Goal: Information Seeking & Learning: Learn about a topic

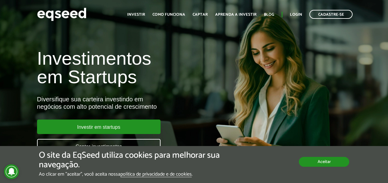
click at [318, 161] on button "Aceitar" at bounding box center [324, 162] width 50 height 10
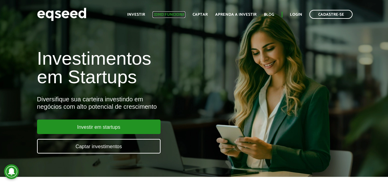
click at [177, 15] on link "Como funciona" at bounding box center [168, 15] width 33 height 4
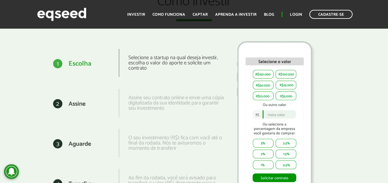
scroll to position [833, 0]
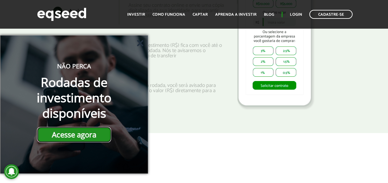
click at [72, 136] on link "Acesse agora" at bounding box center [74, 134] width 74 height 15
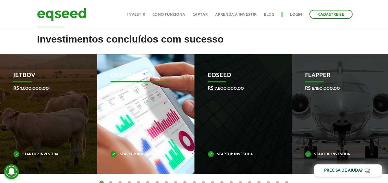
scroll to position [247, 0]
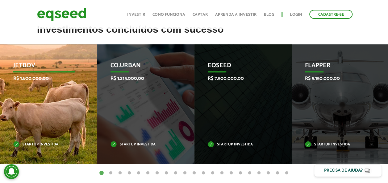
click at [40, 122] on div "JetBov R$ 1.600.000,00 Startup investida" at bounding box center [44, 104] width 88 height 120
click at [26, 67] on p "JetBov" at bounding box center [44, 67] width 62 height 10
click at [35, 145] on p "Startup investida" at bounding box center [44, 144] width 62 height 3
click at [30, 81] on p "R$ 1.600.000,00" at bounding box center [44, 79] width 62 height 6
click at [19, 64] on p "JetBov" at bounding box center [44, 67] width 62 height 10
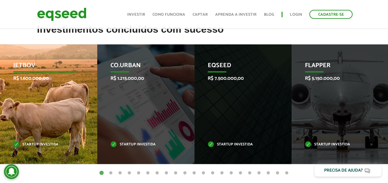
click at [35, 113] on div "JetBov R$ 1.600.000,00 Startup investida" at bounding box center [44, 104] width 88 height 120
click at [17, 143] on p "Startup investida" at bounding box center [44, 144] width 62 height 3
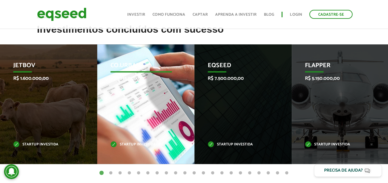
drag, startPoint x: 60, startPoint y: 147, endPoint x: 138, endPoint y: 115, distance: 84.4
click at [59, 147] on div "JetBov R$ 1.600.000,00 Startup investida" at bounding box center [44, 104] width 88 height 120
click at [139, 112] on div "Co.Urban R$ 1.215.000,00 Startup investida" at bounding box center [141, 104] width 88 height 120
click at [141, 111] on div "Co.Urban R$ 1.215.000,00 Startup investida" at bounding box center [141, 104] width 88 height 120
drag, startPoint x: 141, startPoint y: 111, endPoint x: 137, endPoint y: 111, distance: 4.0
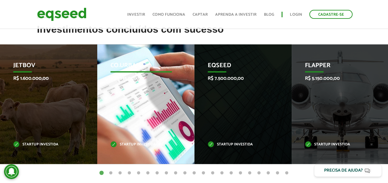
click at [141, 112] on div "Co.Urban R$ 1.215.000,00 Startup investida" at bounding box center [141, 104] width 88 height 120
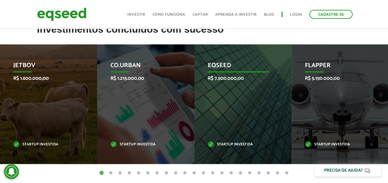
click at [258, 101] on div "EqSeed R$ 7.500.000,00 Startup investida" at bounding box center [238, 104] width 88 height 120
click at [256, 99] on div "EqSeed R$ 7.500.000,00 Startup investida" at bounding box center [238, 104] width 88 height 120
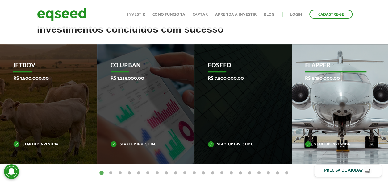
click at [336, 78] on p "R$ 5.150.000,00" at bounding box center [336, 79] width 62 height 6
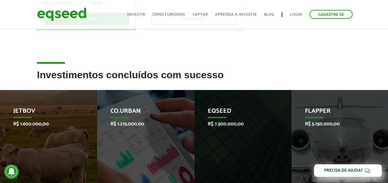
scroll to position [154, 0]
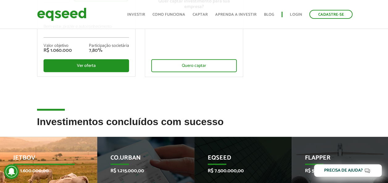
click at [30, 157] on p "JetBov" at bounding box center [44, 160] width 62 height 10
click at [31, 156] on p "JetBov" at bounding box center [44, 160] width 62 height 10
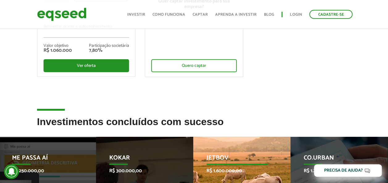
drag, startPoint x: 35, startPoint y: 157, endPoint x: 227, endPoint y: 158, distance: 192.9
click at [227, 158] on p "JetBov" at bounding box center [237, 160] width 62 height 10
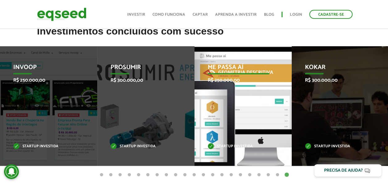
scroll to position [247, 0]
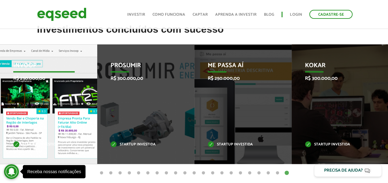
click at [35, 70] on p "Invoop" at bounding box center [44, 67] width 62 height 10
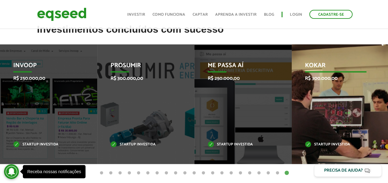
click at [322, 69] on p "Kokar" at bounding box center [336, 67] width 62 height 10
drag, startPoint x: 322, startPoint y: 69, endPoint x: 330, endPoint y: 72, distance: 8.3
click at [322, 68] on p "Kokar" at bounding box center [336, 67] width 62 height 10
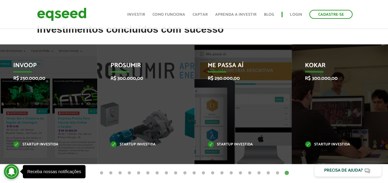
click at [127, 173] on button "4" at bounding box center [129, 173] width 6 height 6
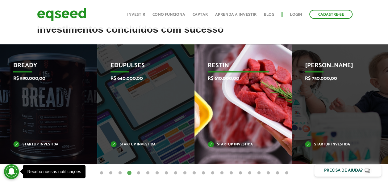
click at [228, 67] on p "Restin" at bounding box center [239, 67] width 62 height 10
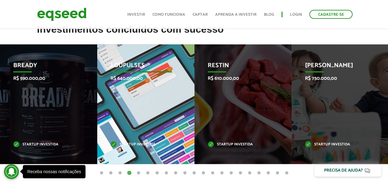
click at [146, 73] on div "Edupulses R$ 640.000,00 Startup investida" at bounding box center [141, 104] width 88 height 120
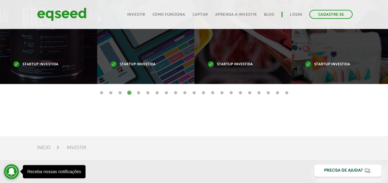
scroll to position [308, 0]
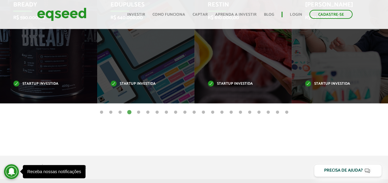
click at [139, 112] on button "5" at bounding box center [138, 113] width 6 height 6
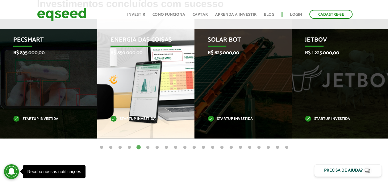
scroll to position [246, 0]
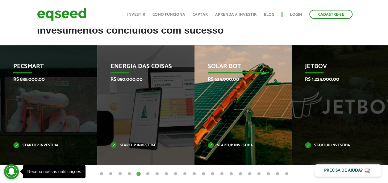
click at [223, 69] on p "Solar Bot" at bounding box center [239, 68] width 62 height 10
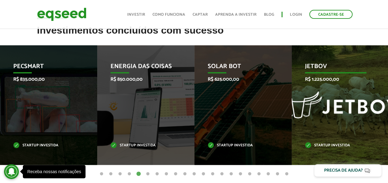
click at [315, 68] on p "JetBov" at bounding box center [336, 68] width 62 height 10
click at [327, 146] on p "Startup investida" at bounding box center [336, 145] width 62 height 3
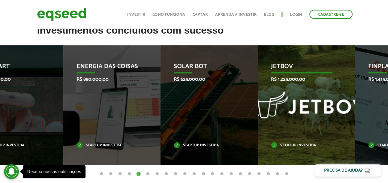
drag, startPoint x: 304, startPoint y: 66, endPoint x: 269, endPoint y: 68, distance: 34.3
click at [269, 68] on div "JetBov R$ 1.225.000,00 Startup investida" at bounding box center [302, 105] width 88 height 120
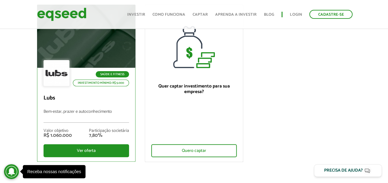
scroll to position [61, 0]
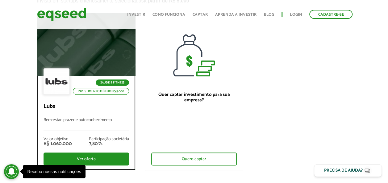
click at [96, 115] on div "Saúde e Fitness Investimento mínimo: R$ 5.000 Lubs Bem-estar, prazer e autoconh…" at bounding box center [86, 123] width 98 height 94
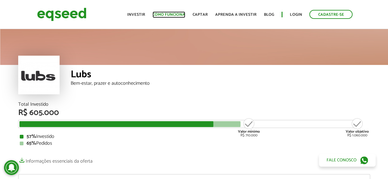
click at [168, 16] on link "Como funciona" at bounding box center [168, 15] width 33 height 4
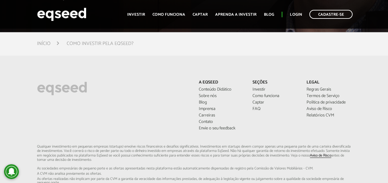
scroll to position [1512, 0]
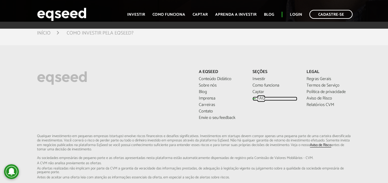
click at [256, 98] on link "FAQ" at bounding box center [274, 99] width 45 height 4
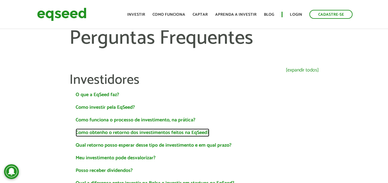
click at [163, 132] on link "Como obtenho o retorno dos investimentos feitos na EqSeed?" at bounding box center [143, 133] width 134 height 5
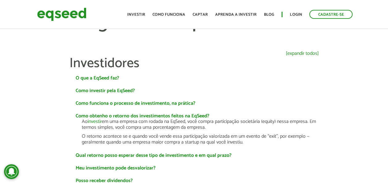
scroll to position [31, 0]
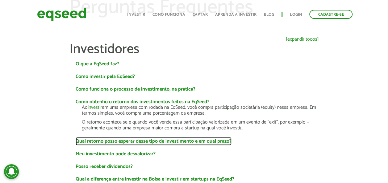
click at [214, 142] on link "Qual retorno posso esperar desse tipo de investimento e em qual prazo?" at bounding box center [154, 141] width 156 height 5
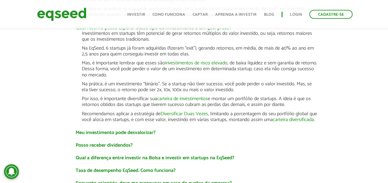
scroll to position [154, 0]
